Goal: Ask a question

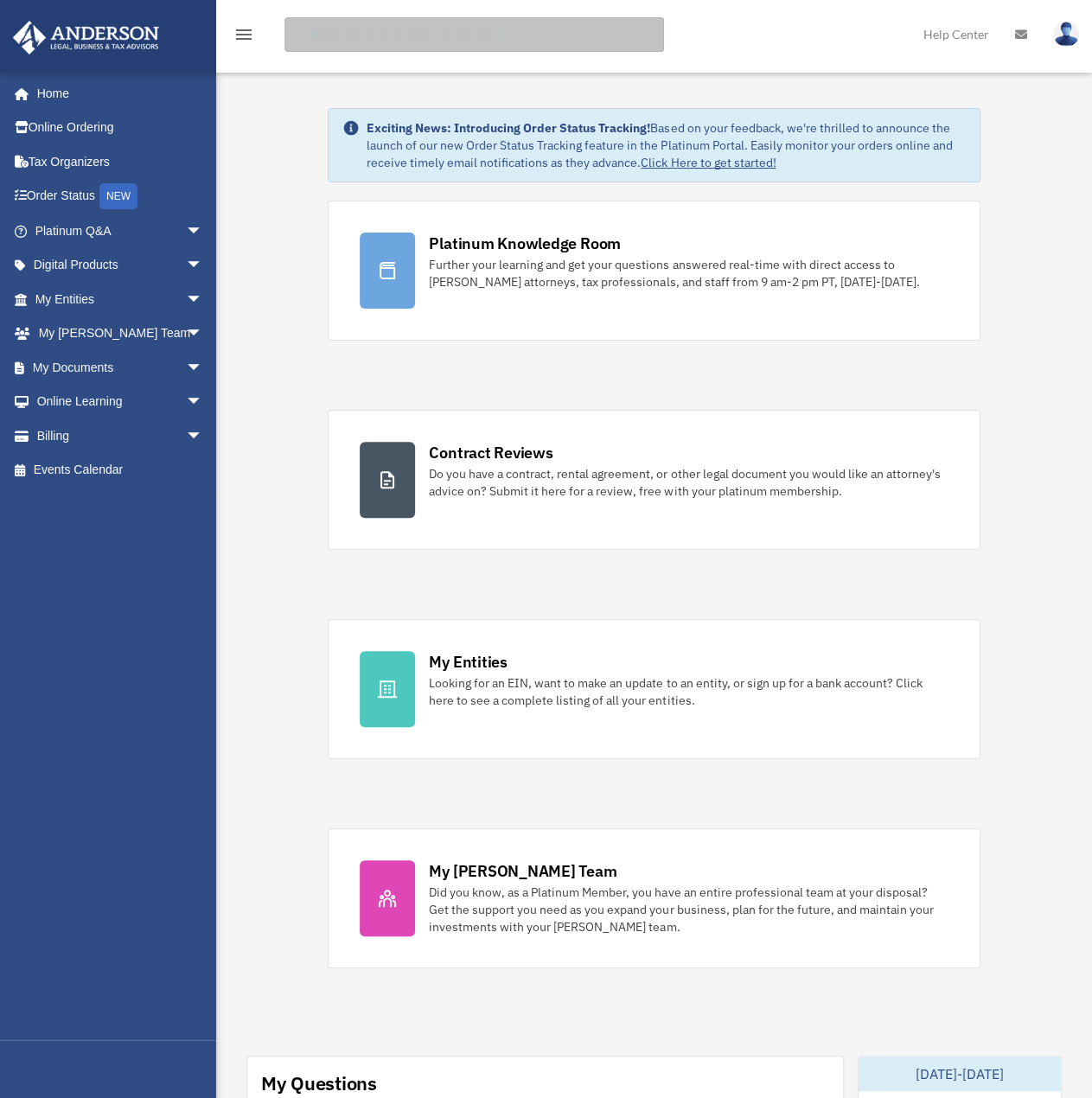
click at [402, 41] on input "search" at bounding box center [474, 34] width 380 height 34
type input "**********"
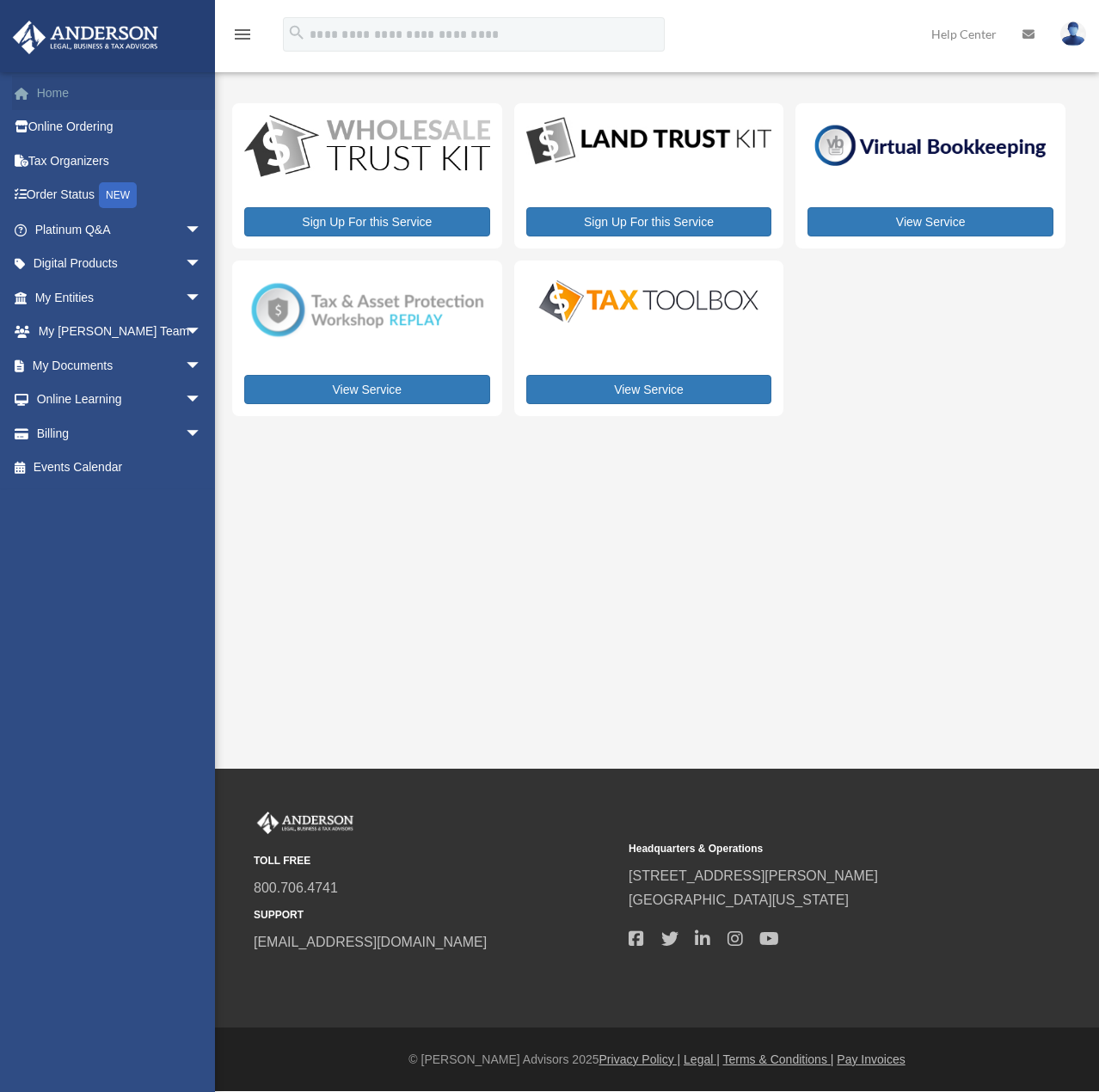
click at [57, 76] on link "Home" at bounding box center [120, 93] width 215 height 34
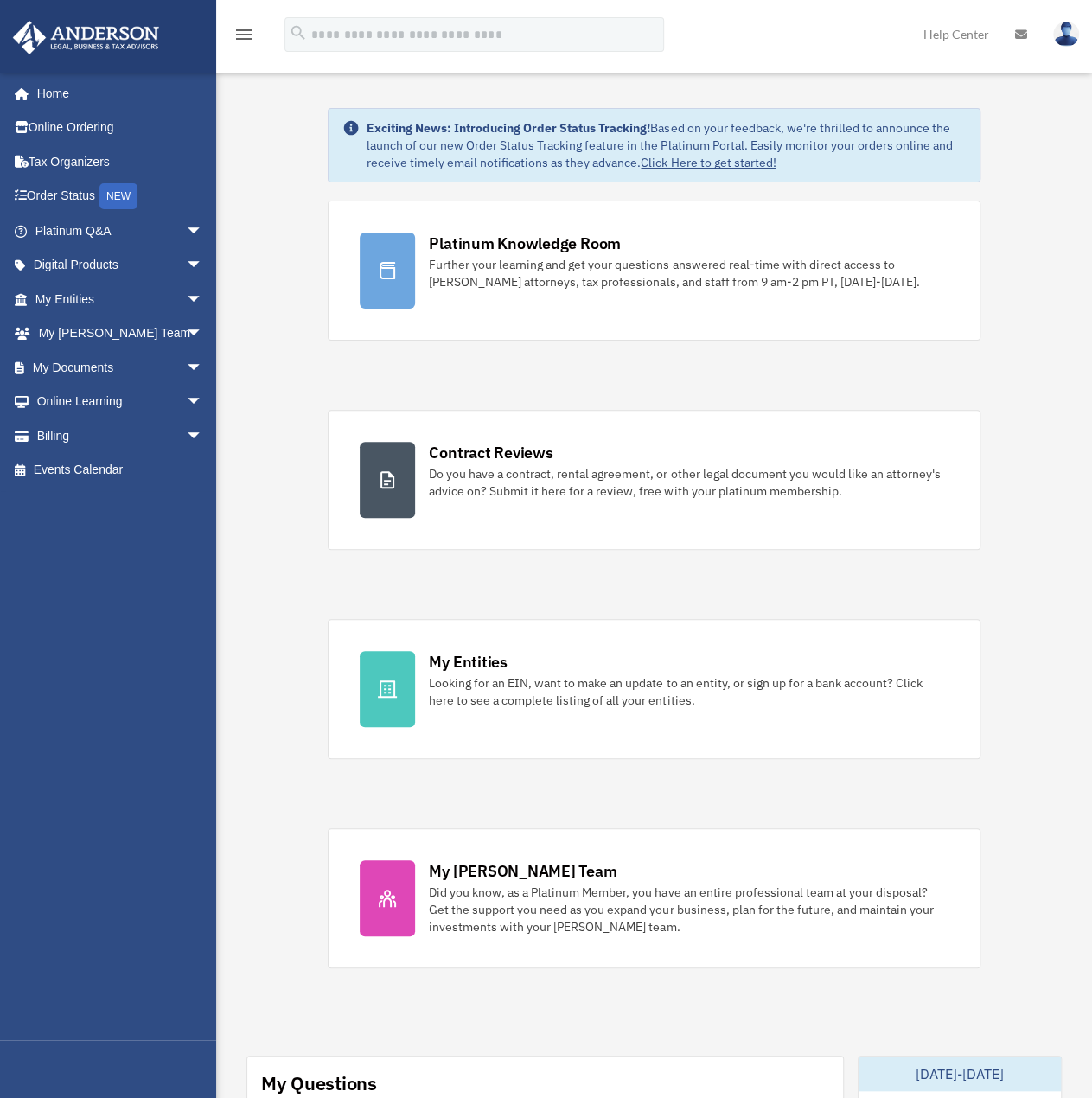
click at [240, 33] on icon "menu" at bounding box center [244, 34] width 21 height 21
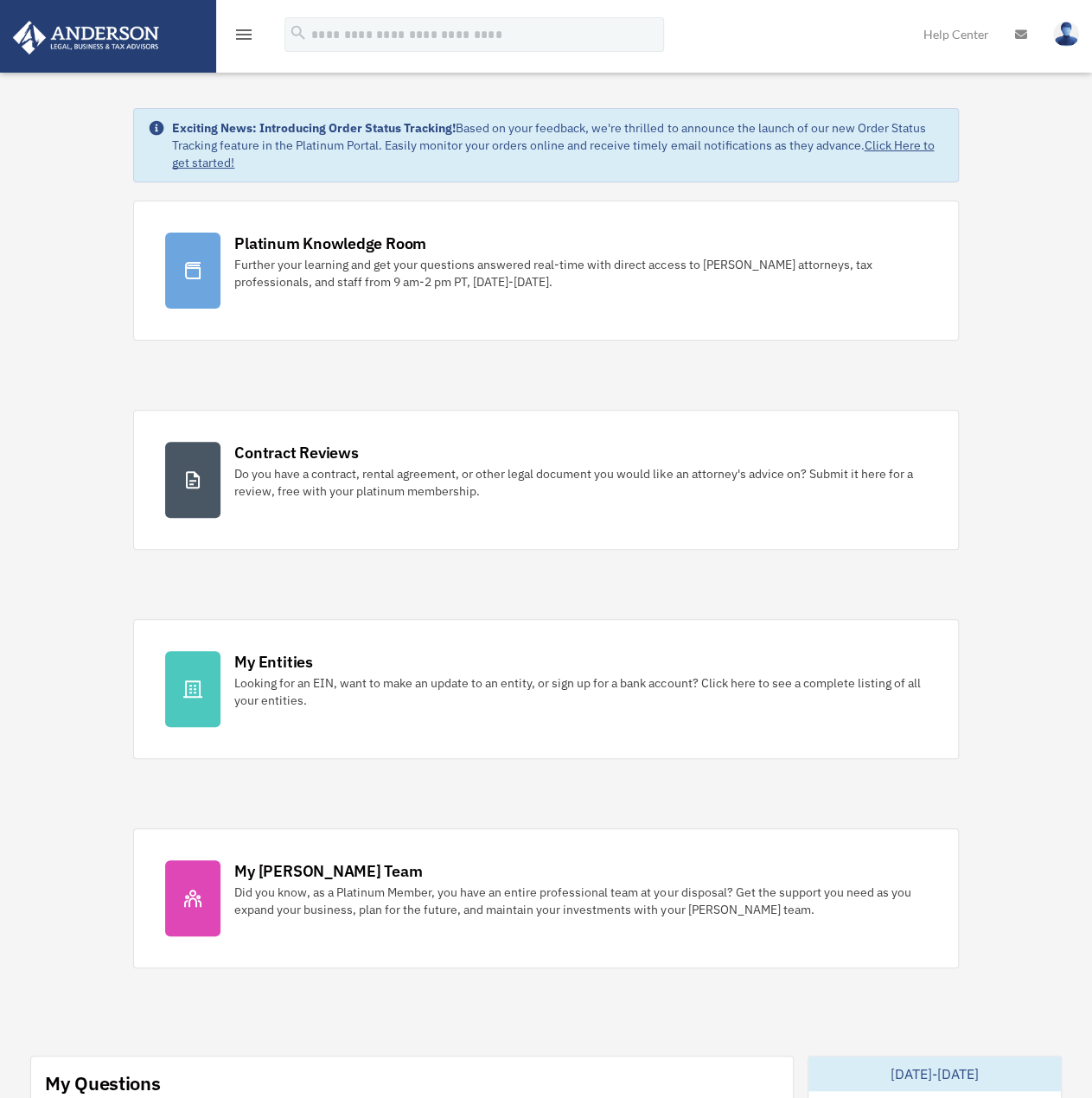
click at [240, 33] on icon "menu" at bounding box center [244, 34] width 21 height 21
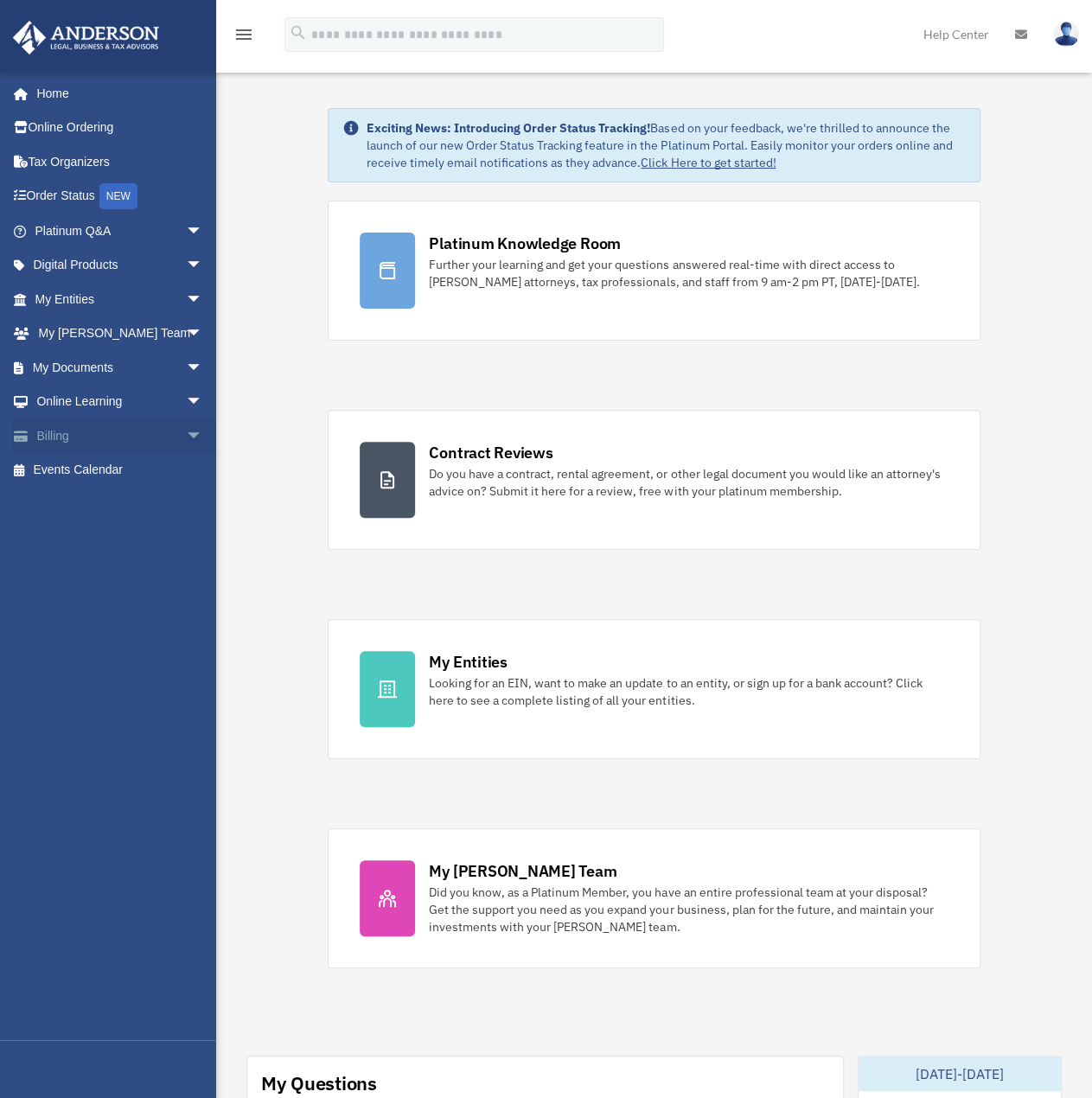
click at [186, 431] on span "arrow_drop_down" at bounding box center [203, 436] width 34 height 35
click at [186, 404] on span "arrow_drop_down" at bounding box center [203, 402] width 34 height 35
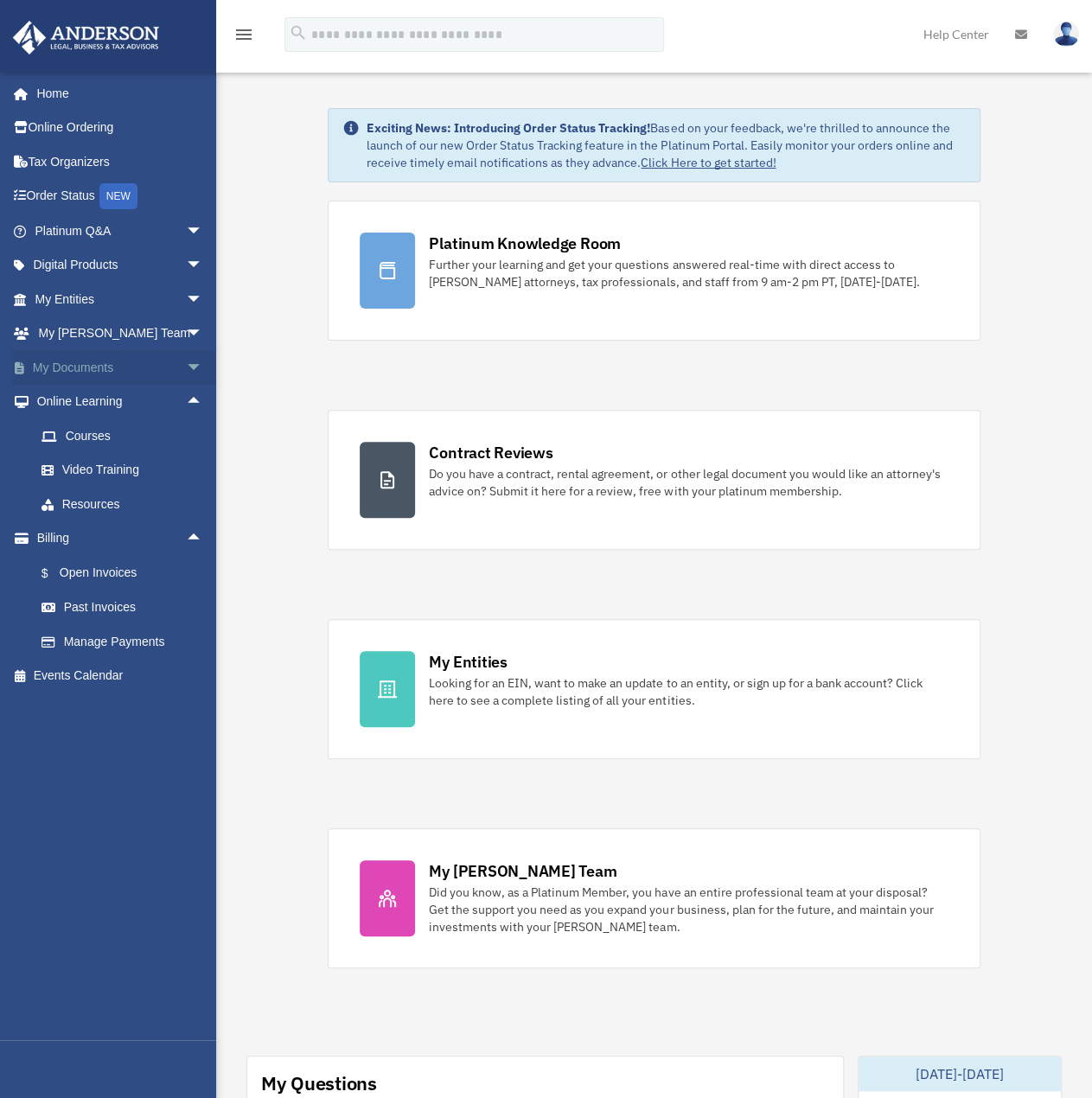
click at [186, 369] on span "arrow_drop_down" at bounding box center [203, 367] width 34 height 35
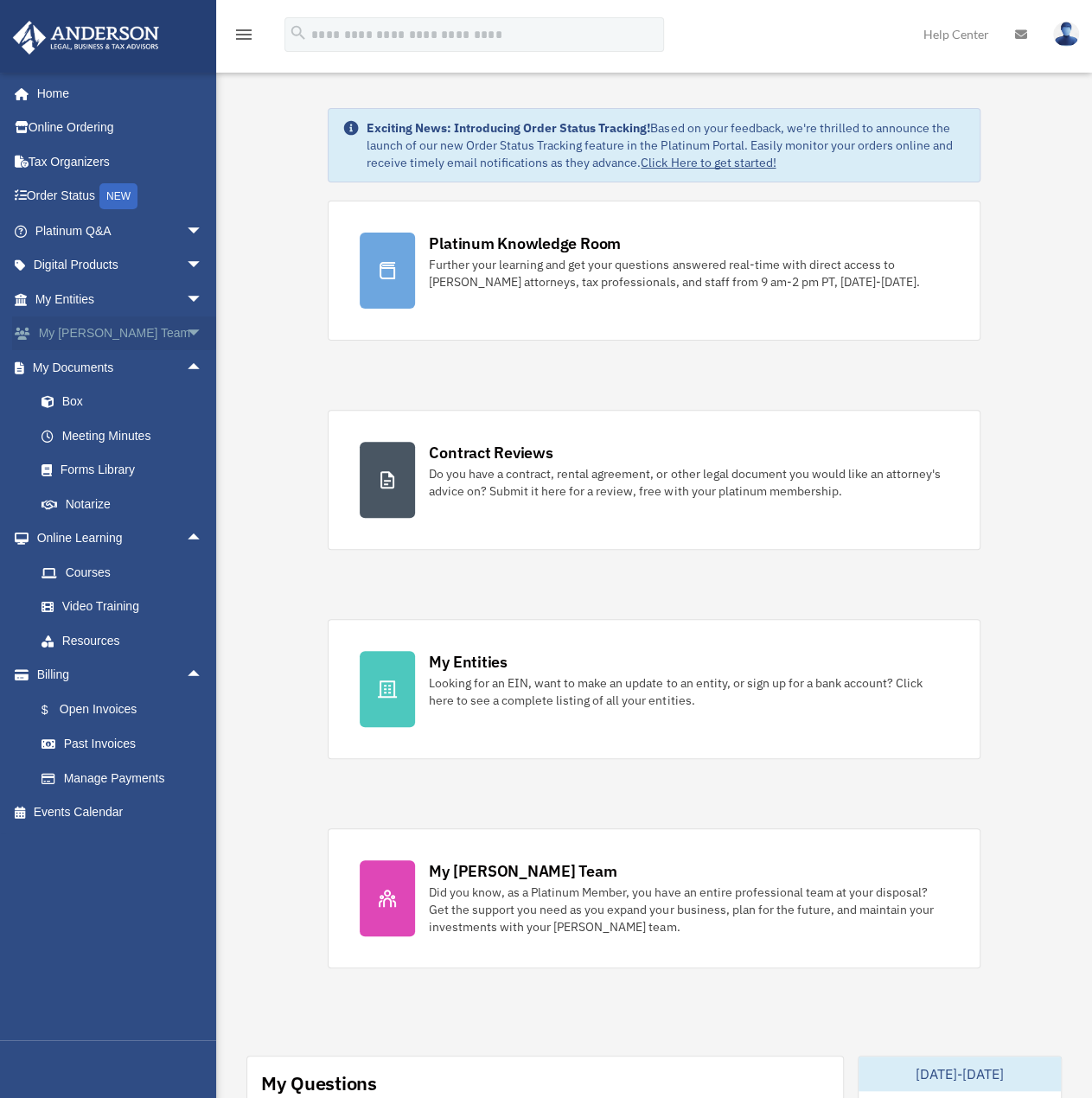
click at [186, 328] on span "arrow_drop_down" at bounding box center [203, 334] width 34 height 35
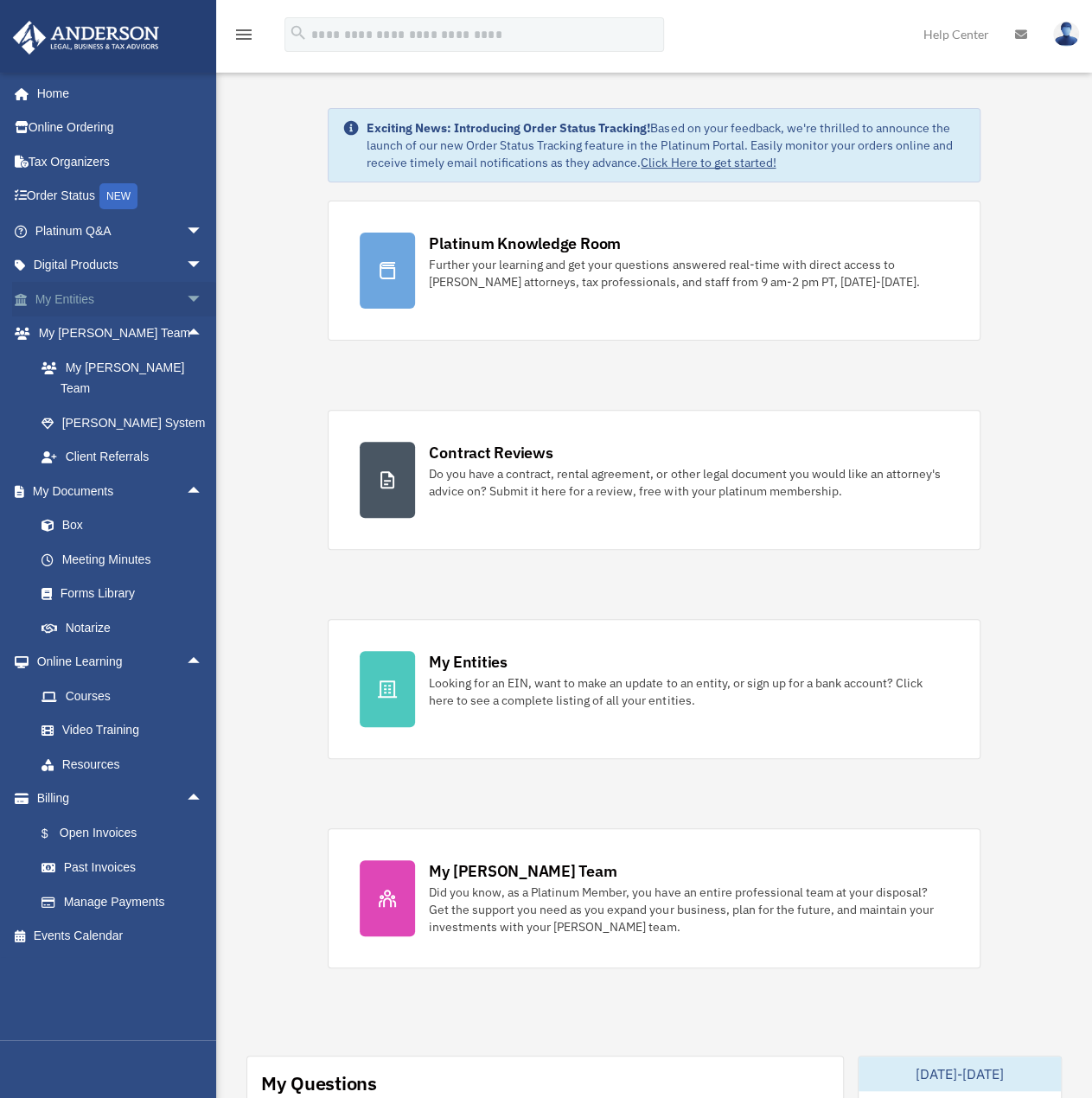
click at [186, 299] on span "arrow_drop_down" at bounding box center [203, 299] width 34 height 35
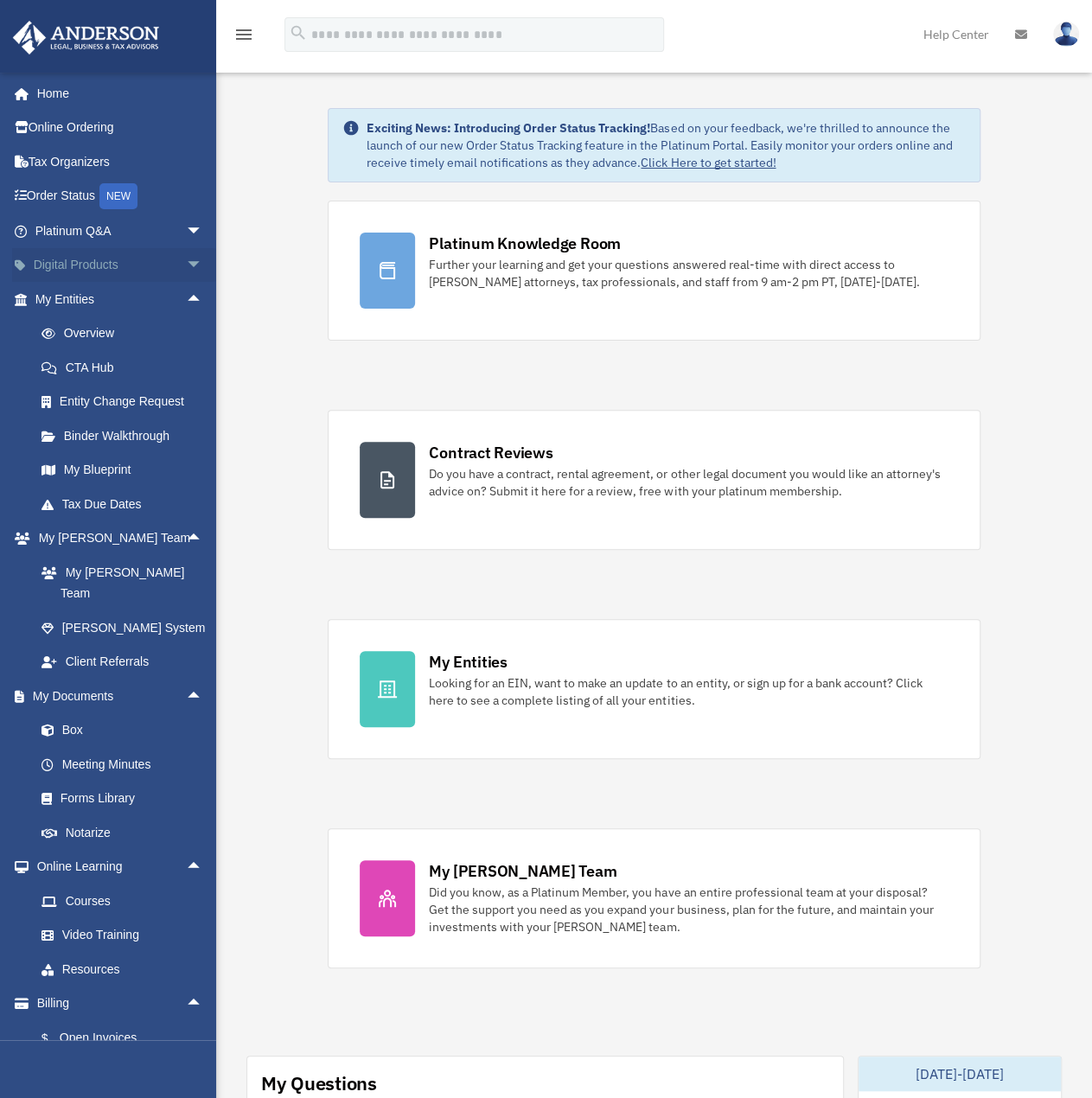
click at [186, 260] on span "arrow_drop_down" at bounding box center [203, 265] width 34 height 35
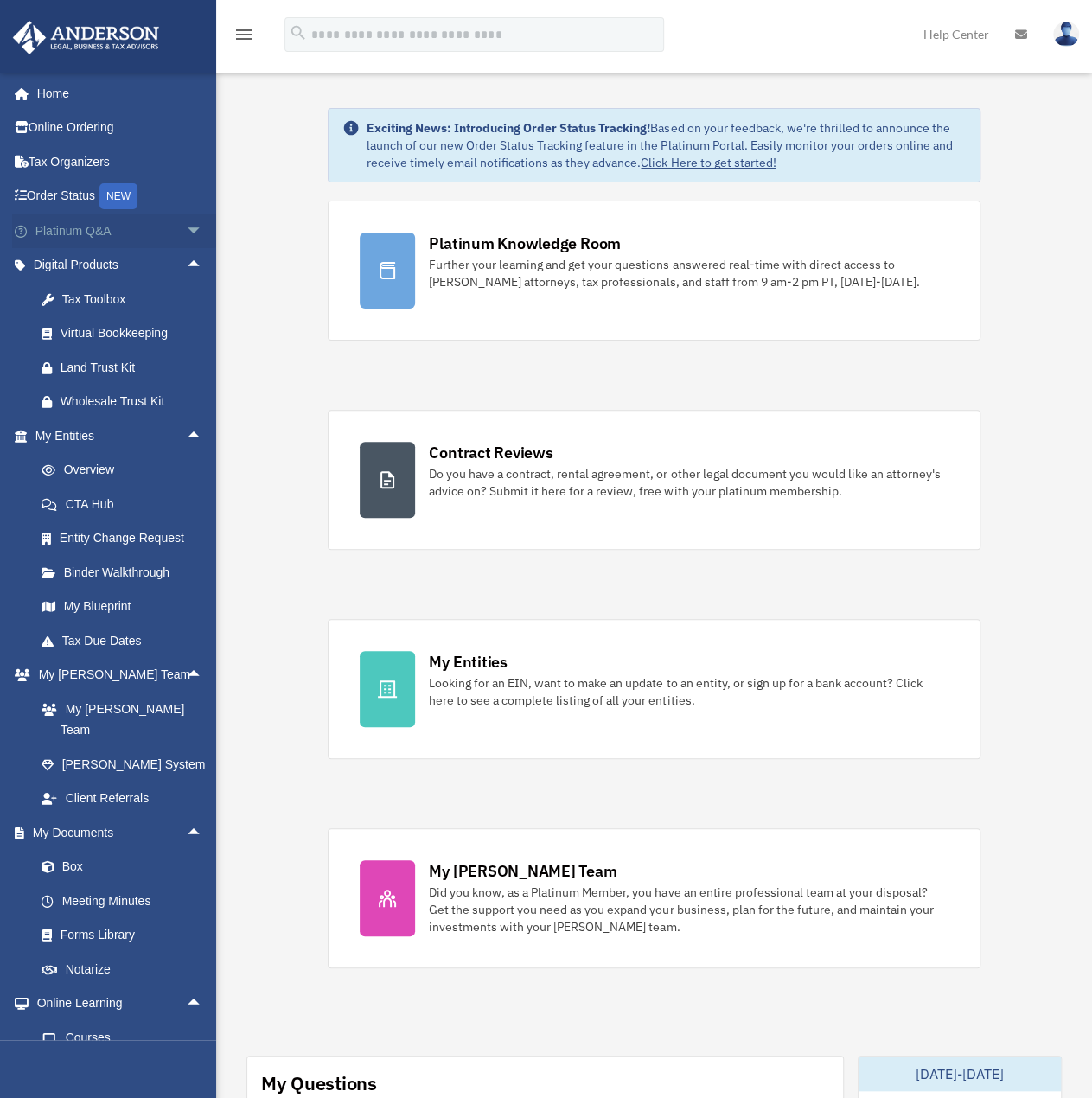
click at [186, 232] on span "arrow_drop_down" at bounding box center [203, 231] width 34 height 35
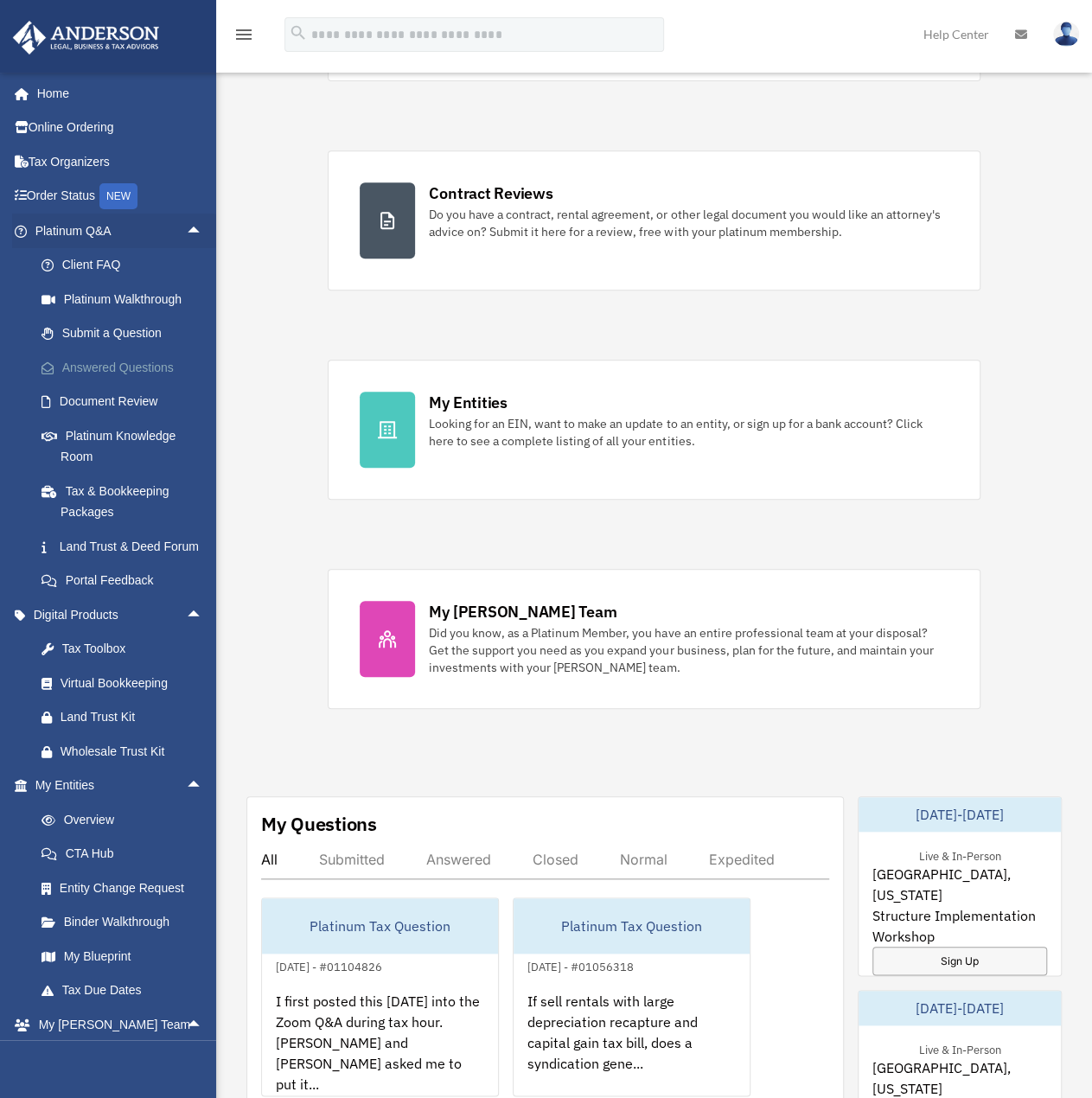
click at [93, 359] on link "Answered Questions" at bounding box center [126, 367] width 205 height 34
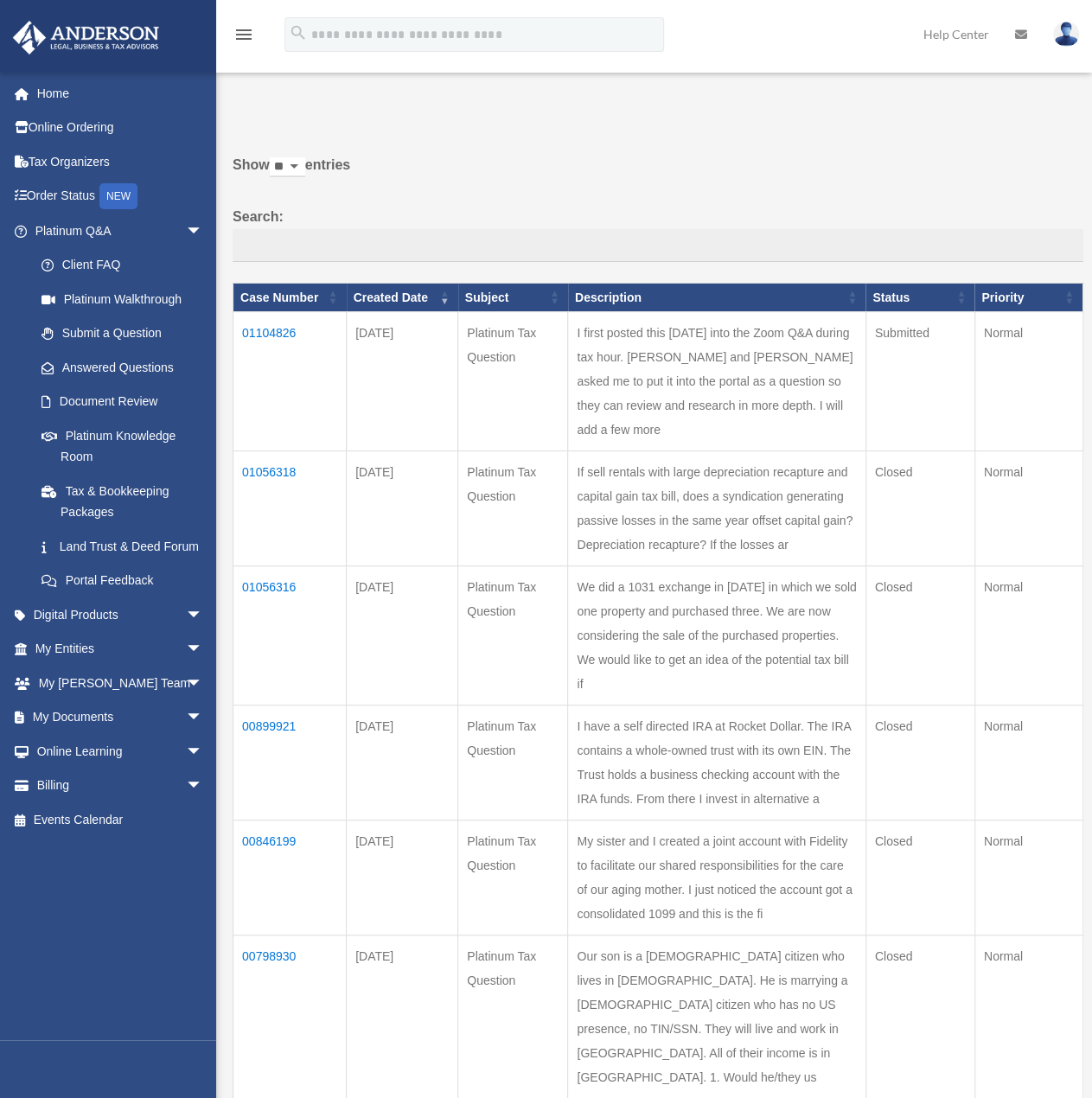
click at [265, 345] on td "01104826" at bounding box center [290, 382] width 113 height 139
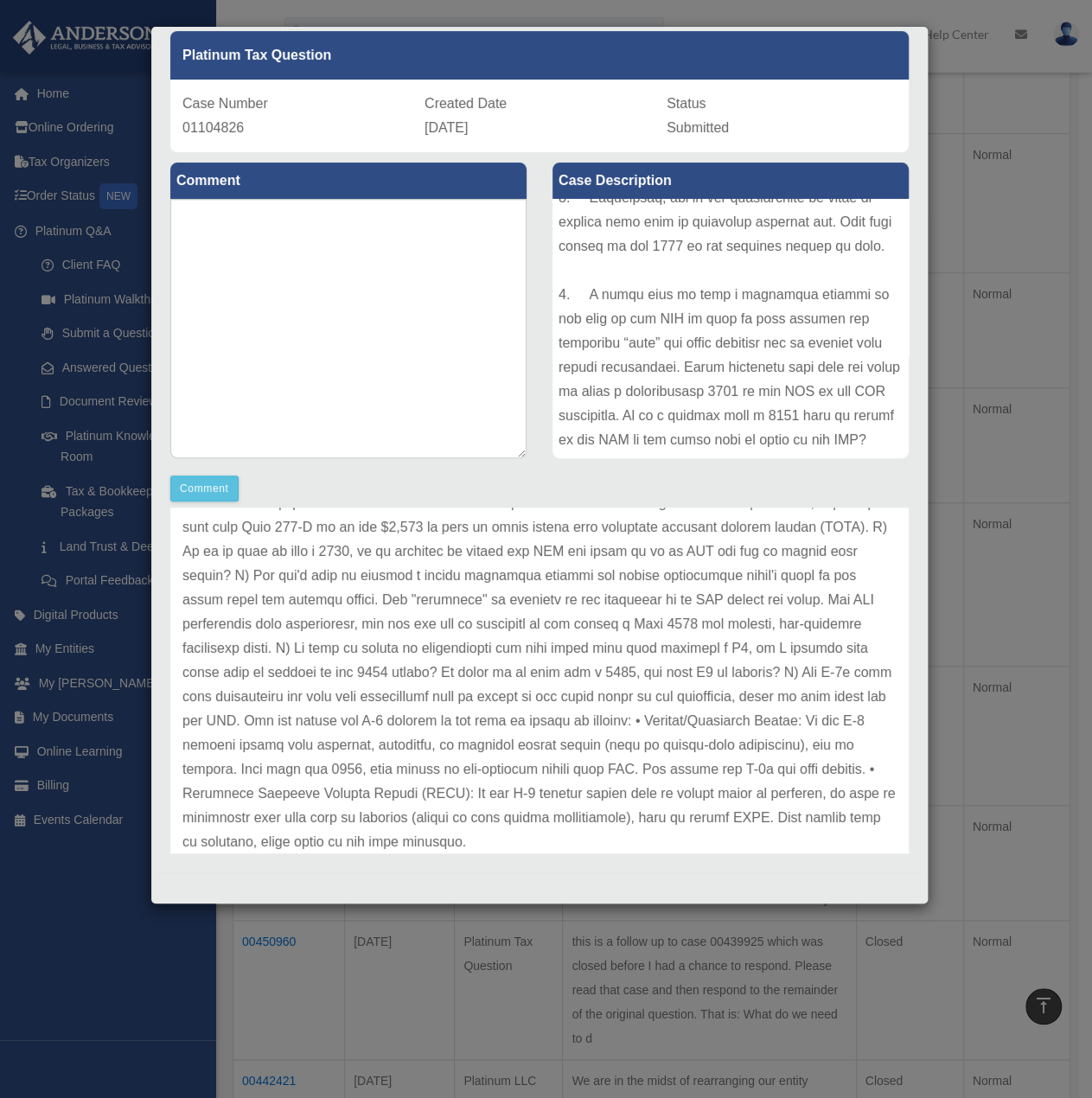
scroll to position [1065, 0]
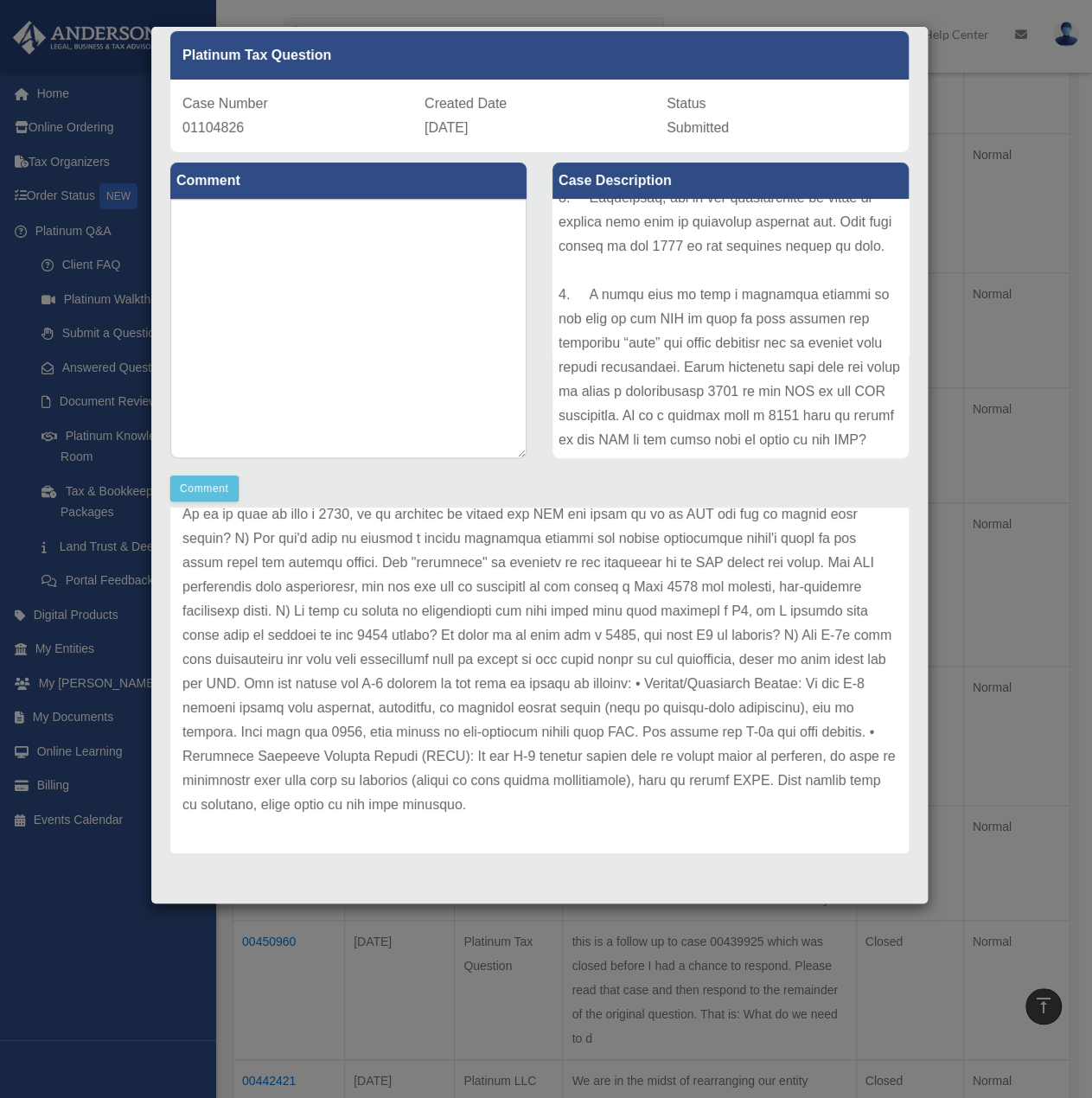
click at [701, 720] on p at bounding box center [539, 526] width 714 height 581
click at [245, 556] on p at bounding box center [539, 526] width 714 height 581
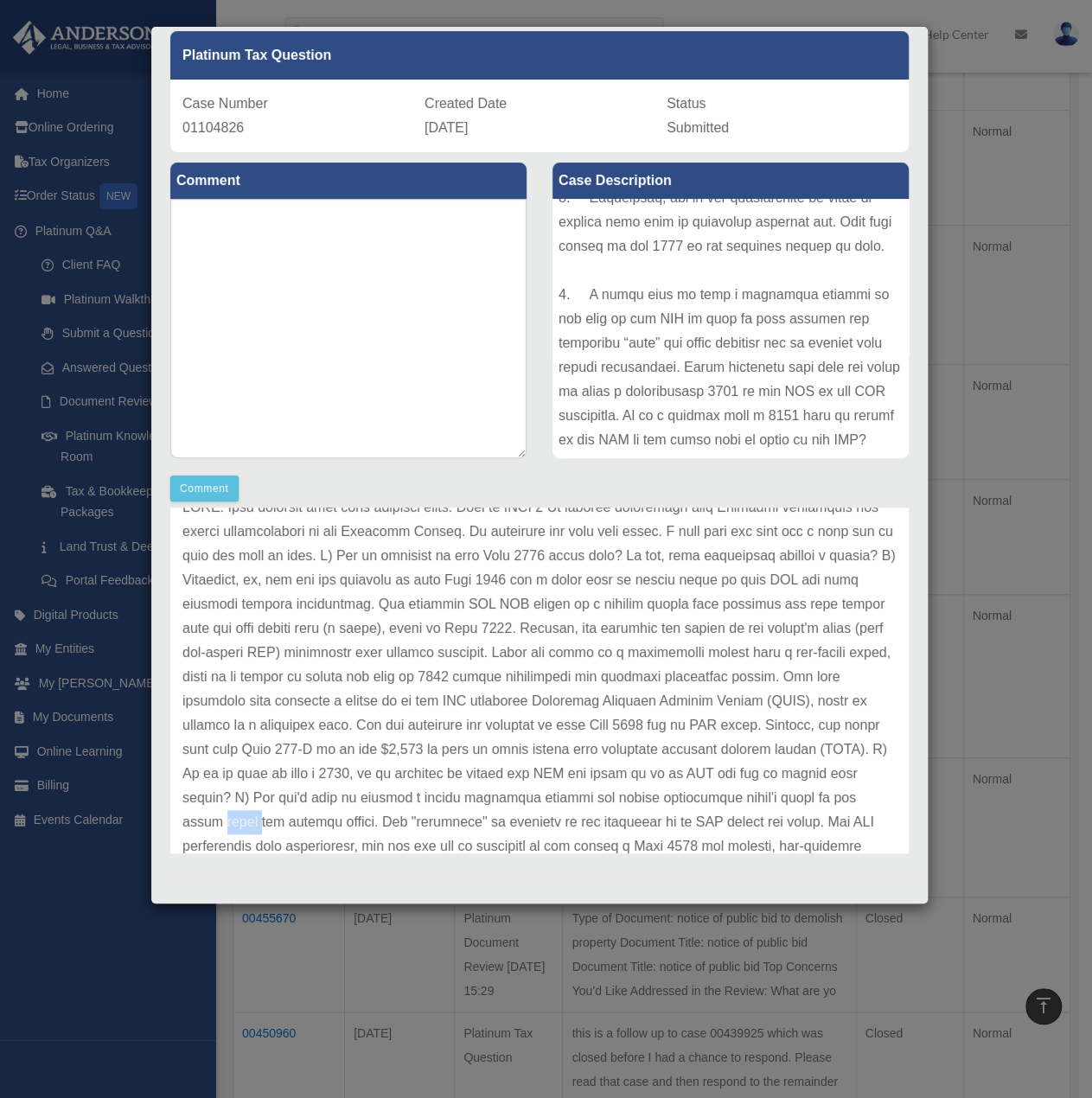
scroll to position [0, 0]
